Goal: Check status: Check status

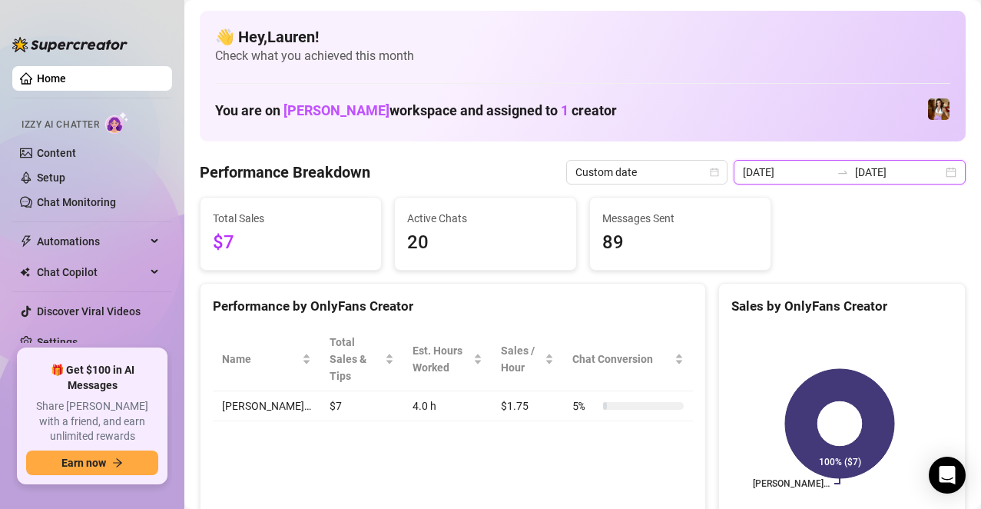
click at [924, 177] on input "[DATE]" at bounding box center [899, 172] width 88 height 17
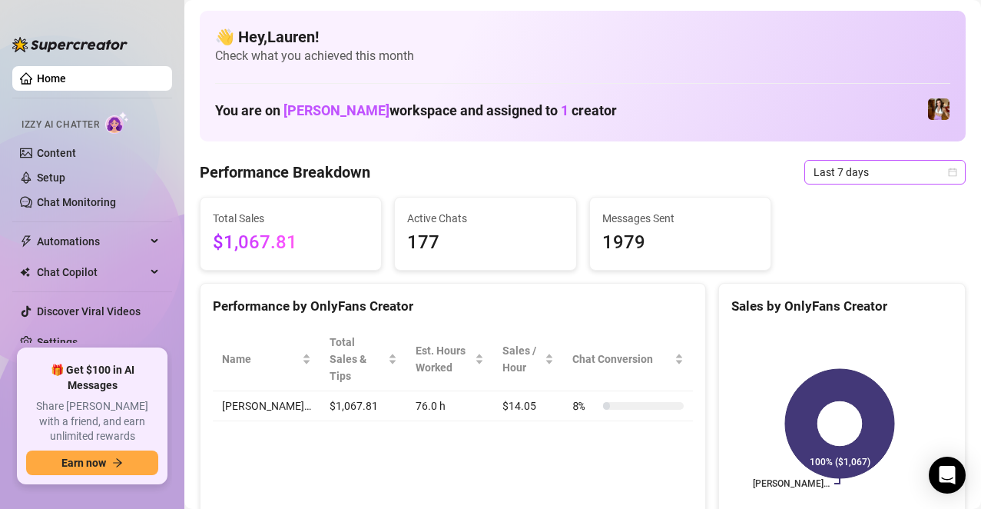
click at [948, 168] on icon "calendar" at bounding box center [952, 172] width 9 height 9
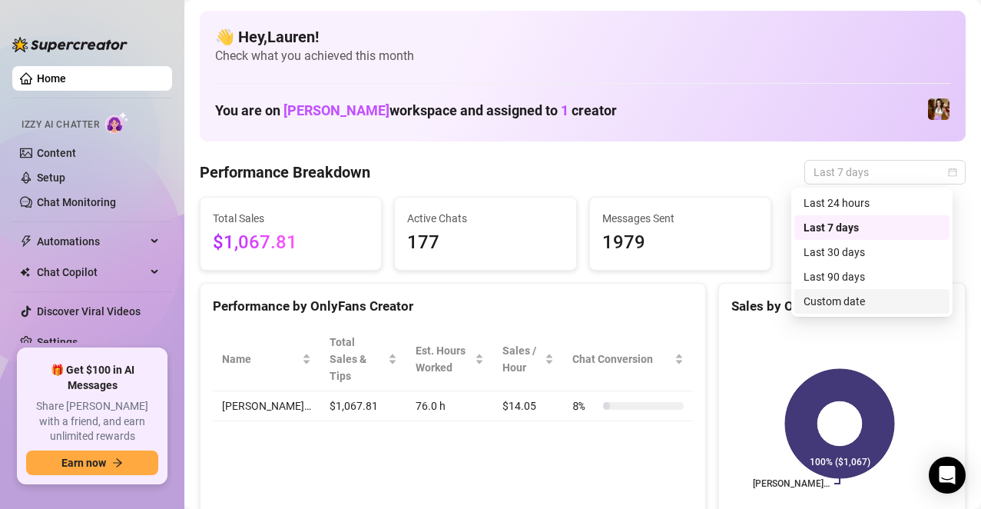
click at [869, 295] on div "Custom date" at bounding box center [872, 301] width 137 height 17
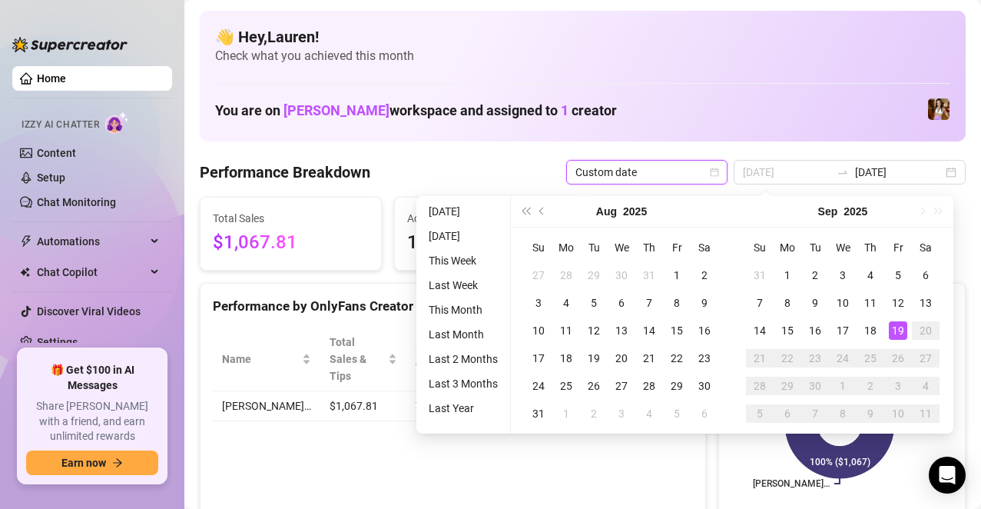
type input "[DATE]"
click at [901, 321] on div "19" at bounding box center [898, 330] width 18 height 18
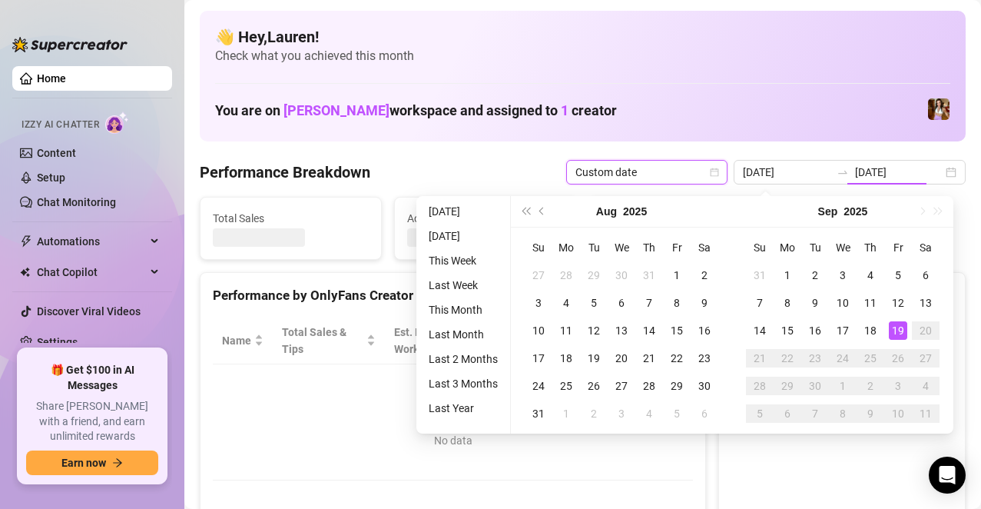
type input "[DATE]"
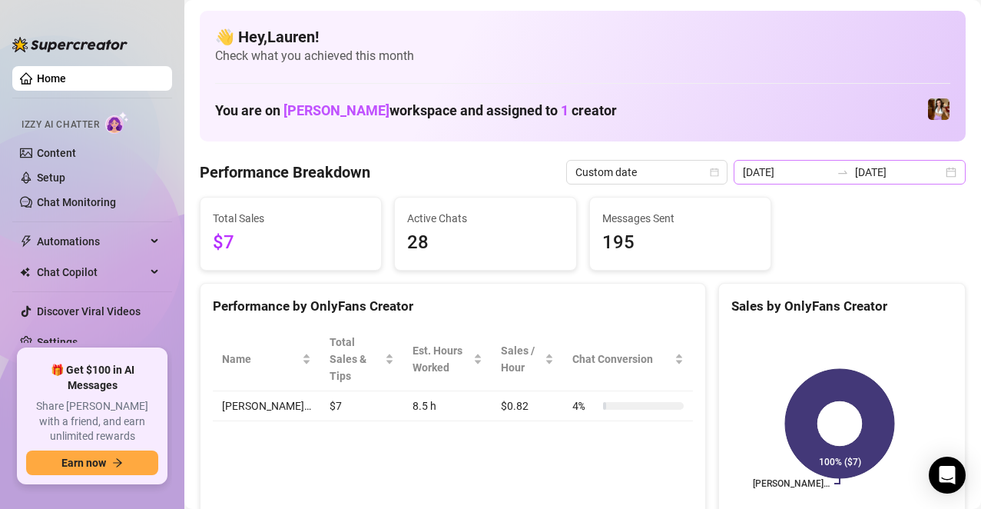
click at [945, 166] on div "[DATE] [DATE]" at bounding box center [850, 172] width 232 height 25
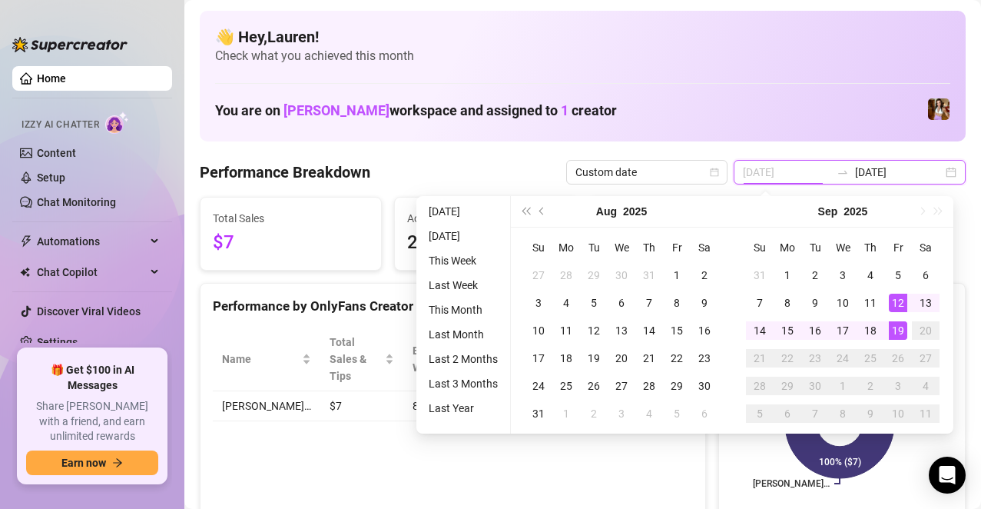
type input "[DATE]"
click at [892, 306] on div "12" at bounding box center [898, 303] width 18 height 18
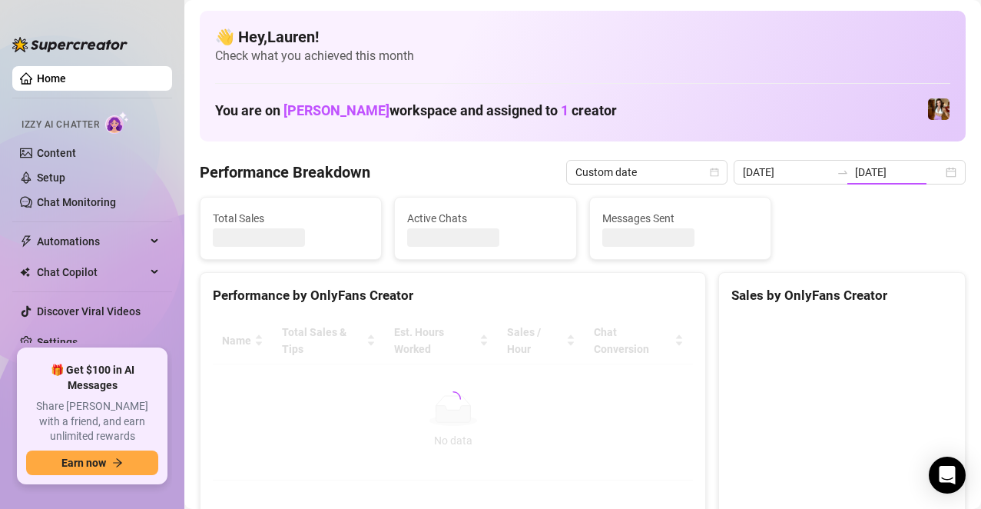
type input "[DATE]"
